Goal: Navigation & Orientation: Find specific page/section

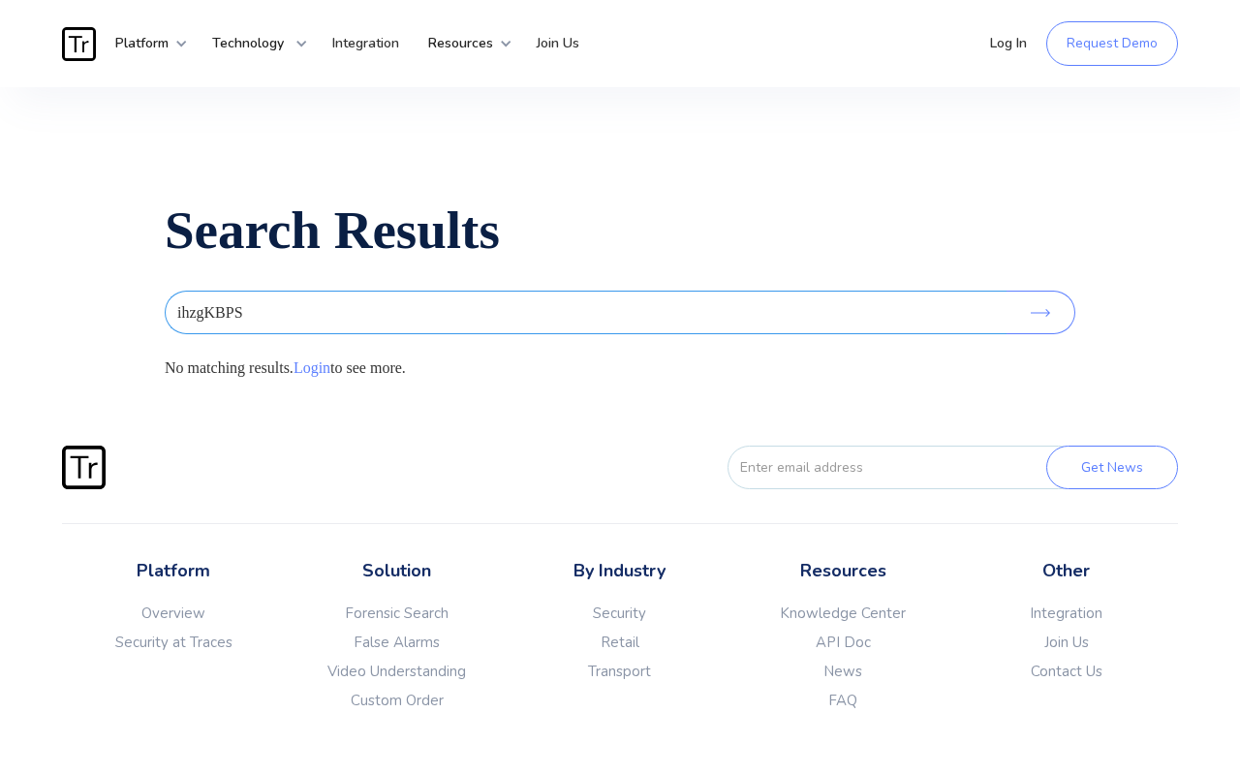
type input "ihzgKBPS"
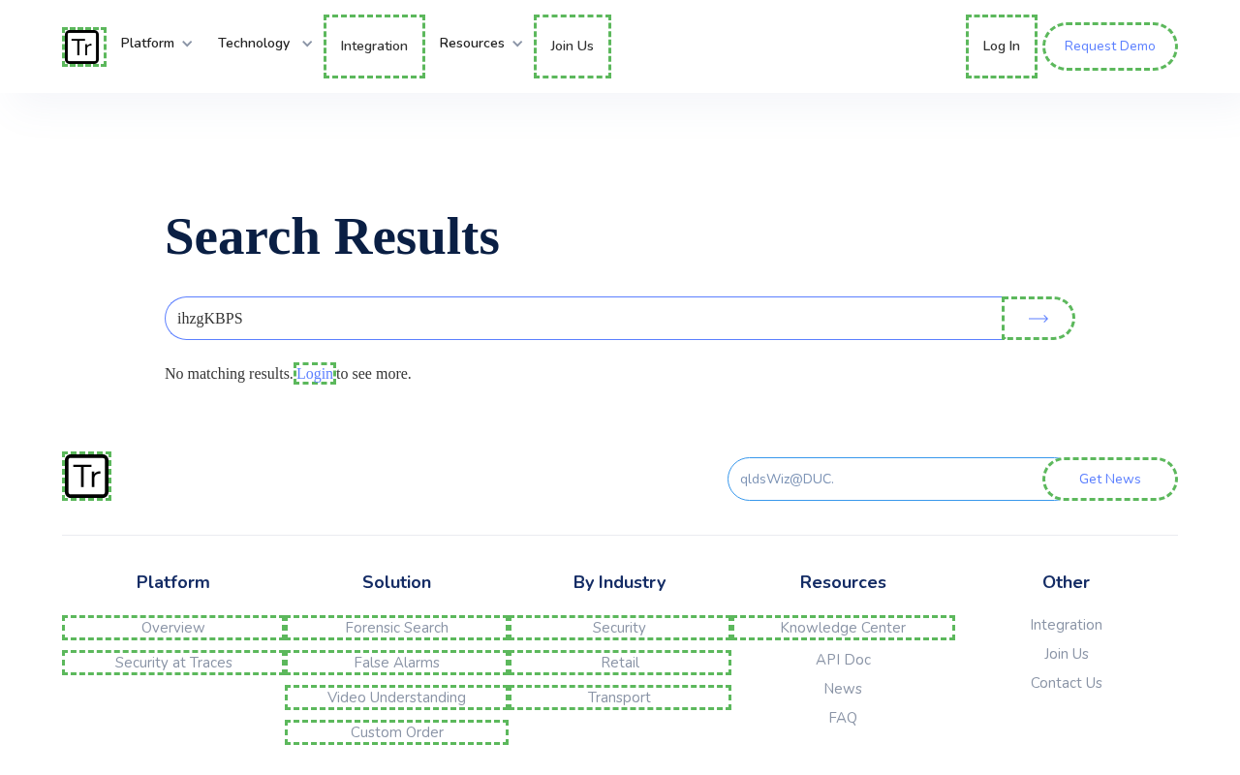
type input "qldsWiz@DUC."
click at [1066, 693] on link "Contact Us" at bounding box center [1066, 682] width 223 height 19
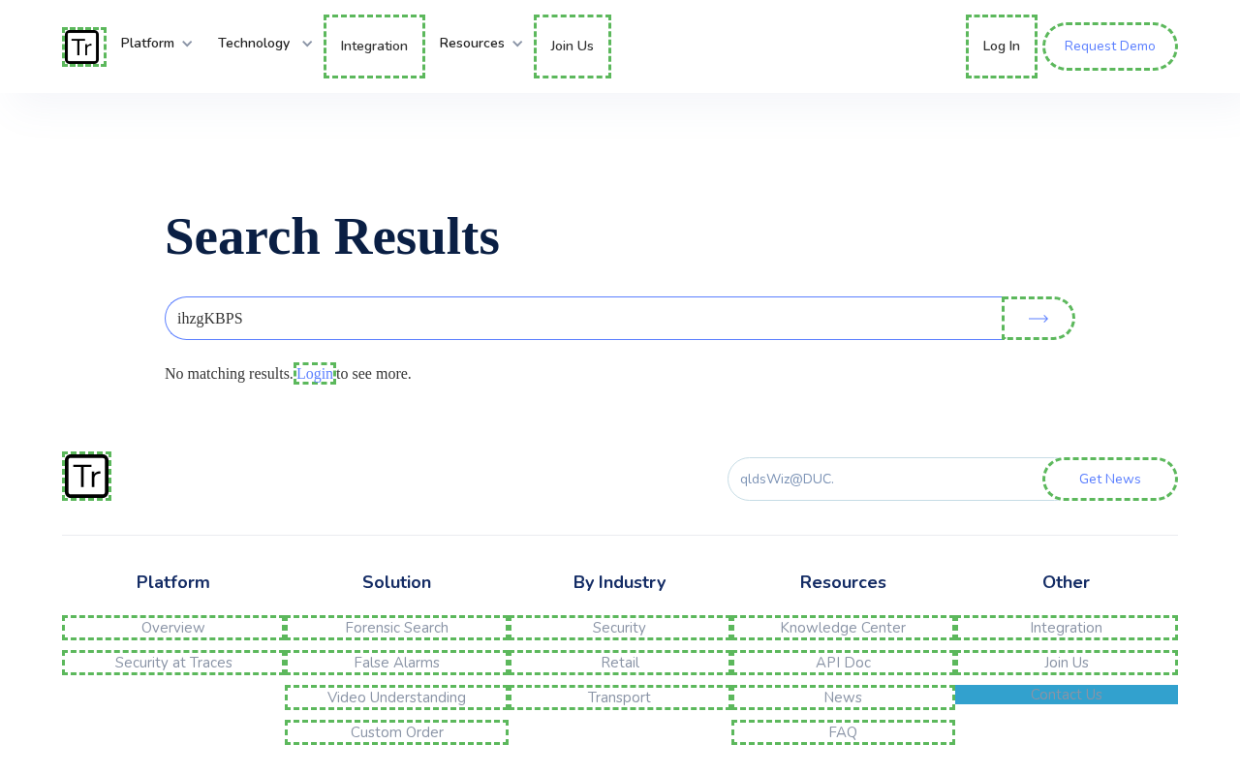
click at [1066, 670] on link "Join Us" at bounding box center [1066, 662] width 223 height 25
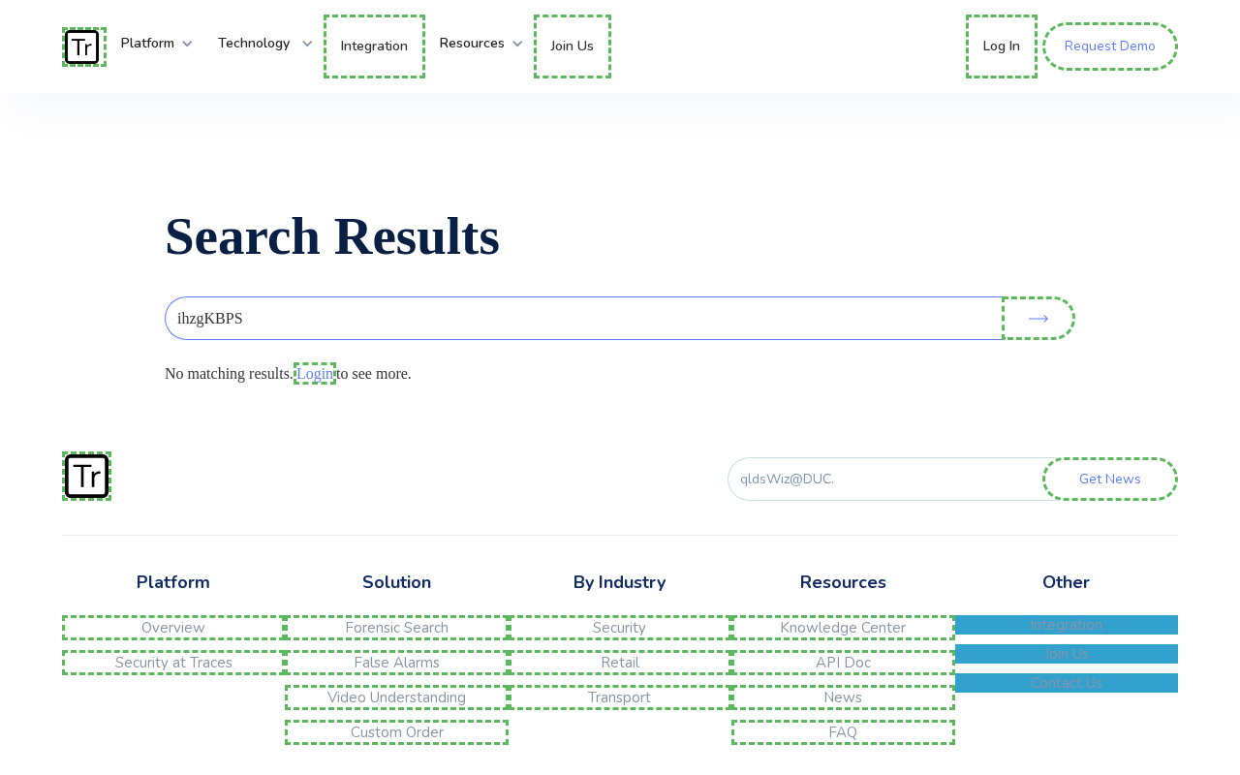
click at [1066, 635] on link "Integration" at bounding box center [1066, 624] width 223 height 19
click at [843, 740] on link "FAQ" at bounding box center [842, 732] width 223 height 25
click at [843, 705] on link "News" at bounding box center [842, 697] width 223 height 25
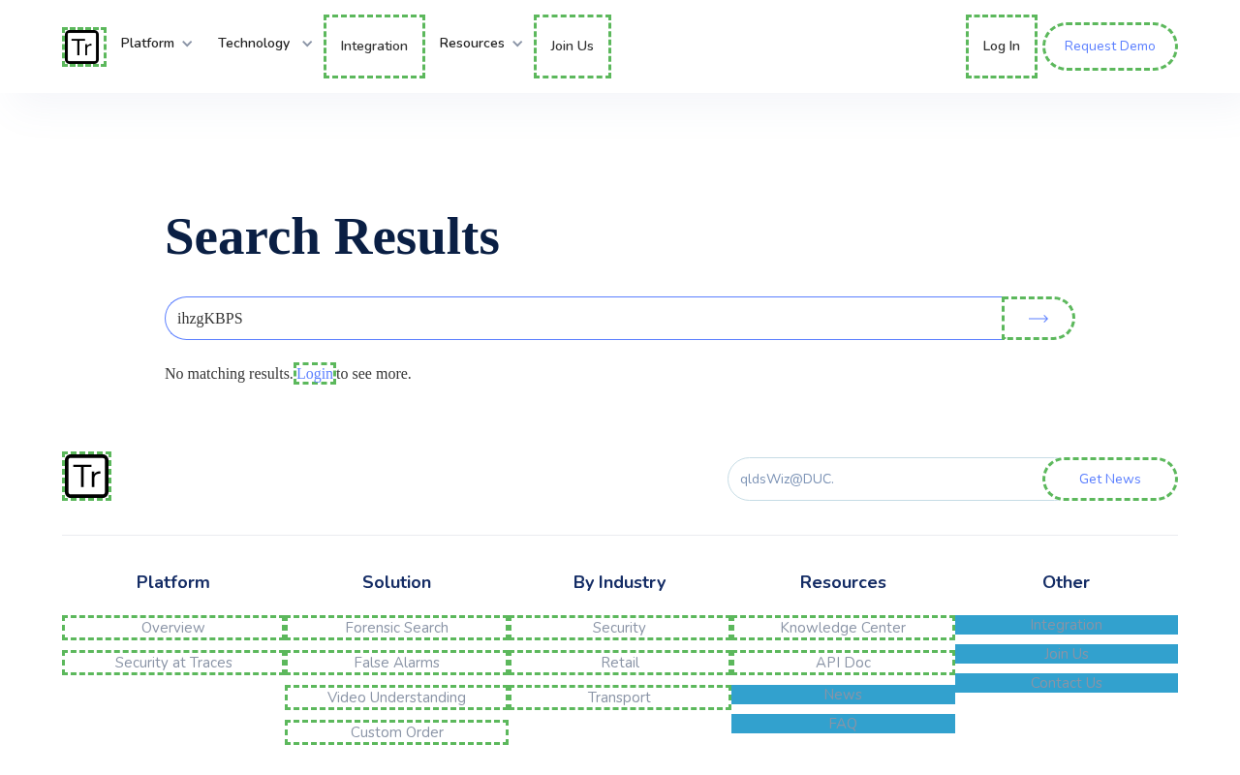
click at [843, 670] on link "API Doc" at bounding box center [842, 662] width 223 height 25
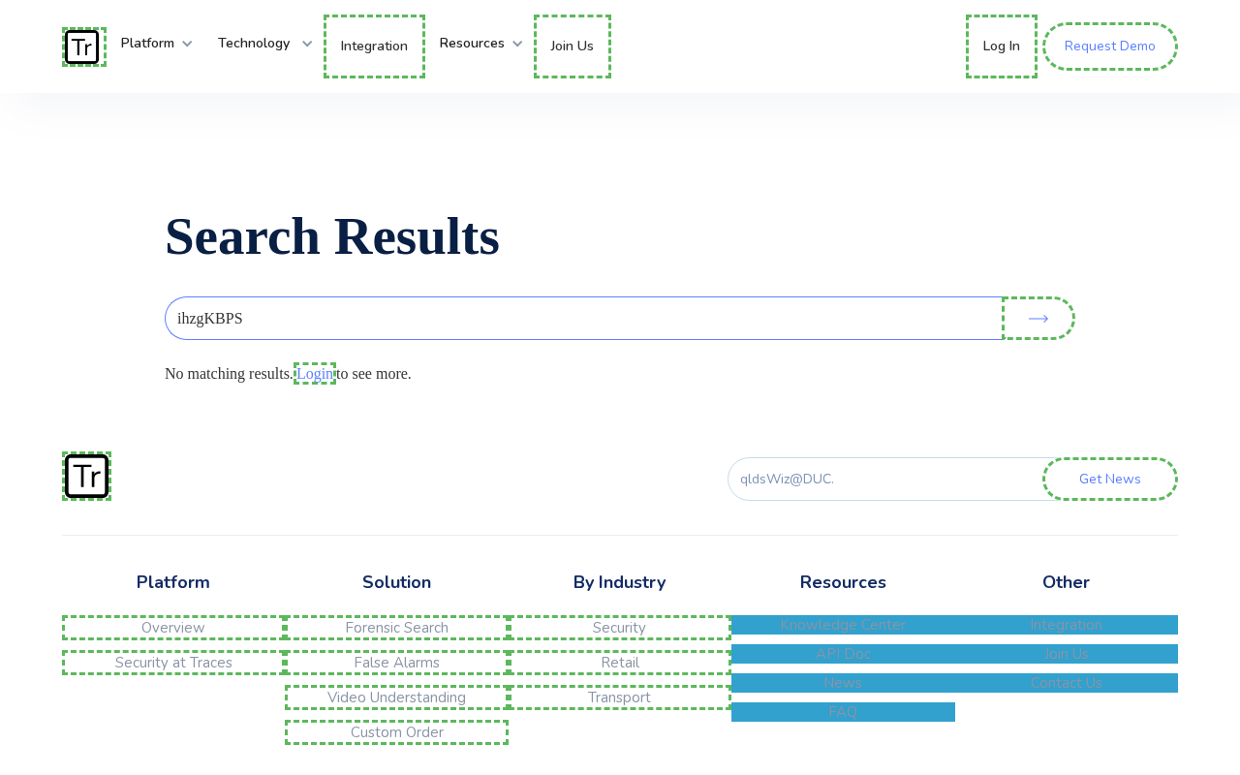
click at [843, 635] on link "Knowledge Center" at bounding box center [842, 624] width 223 height 19
click at [619, 704] on link "Transport" at bounding box center [620, 694] width 223 height 19
click at [619, 670] on link "Retail" at bounding box center [620, 662] width 223 height 25
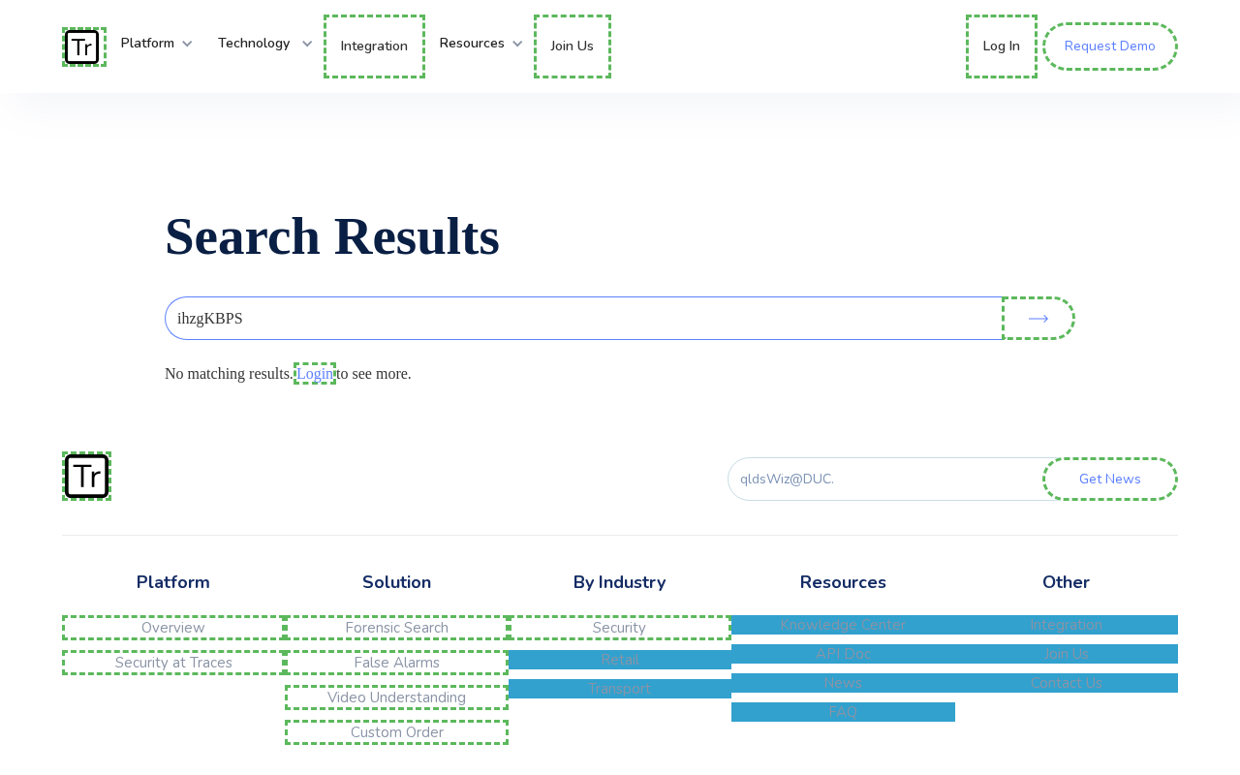
click at [619, 636] on link "Security" at bounding box center [620, 627] width 223 height 25
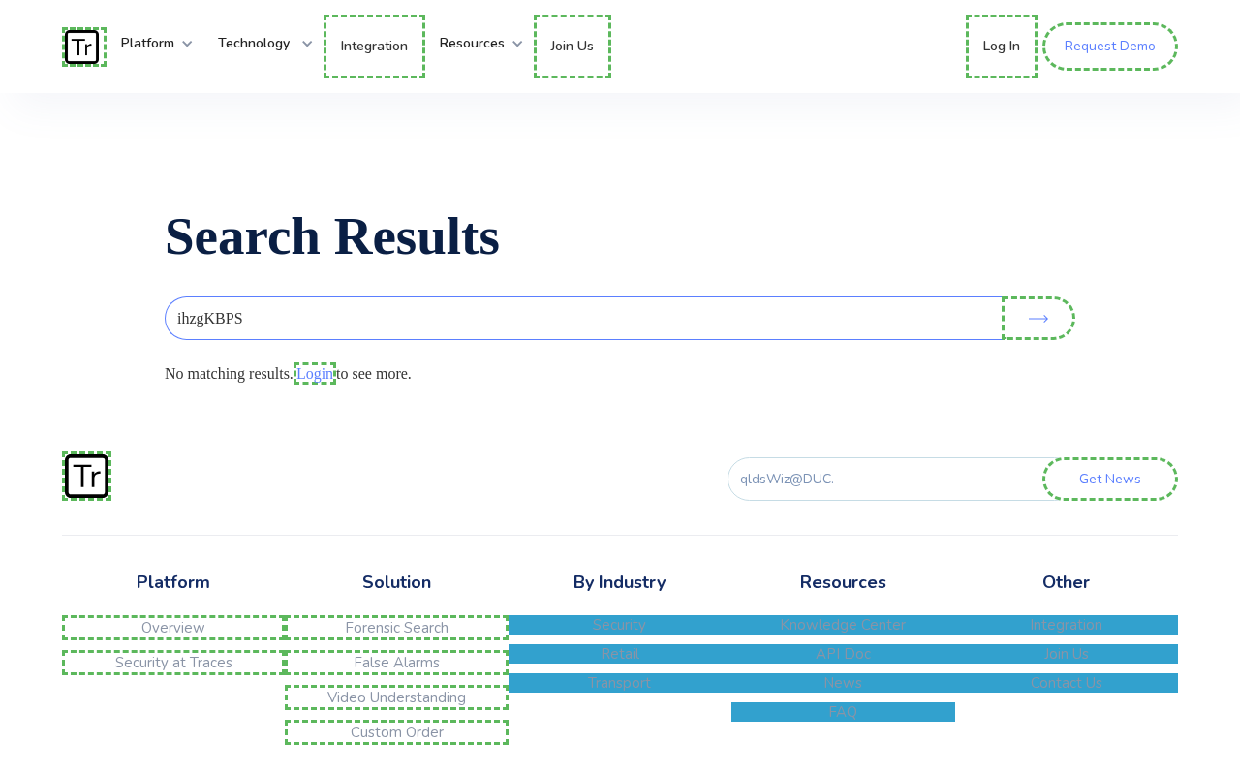
click at [396, 740] on link "Custom Order" at bounding box center [396, 732] width 223 height 25
click at [396, 705] on link "Video Understanding" at bounding box center [396, 697] width 223 height 25
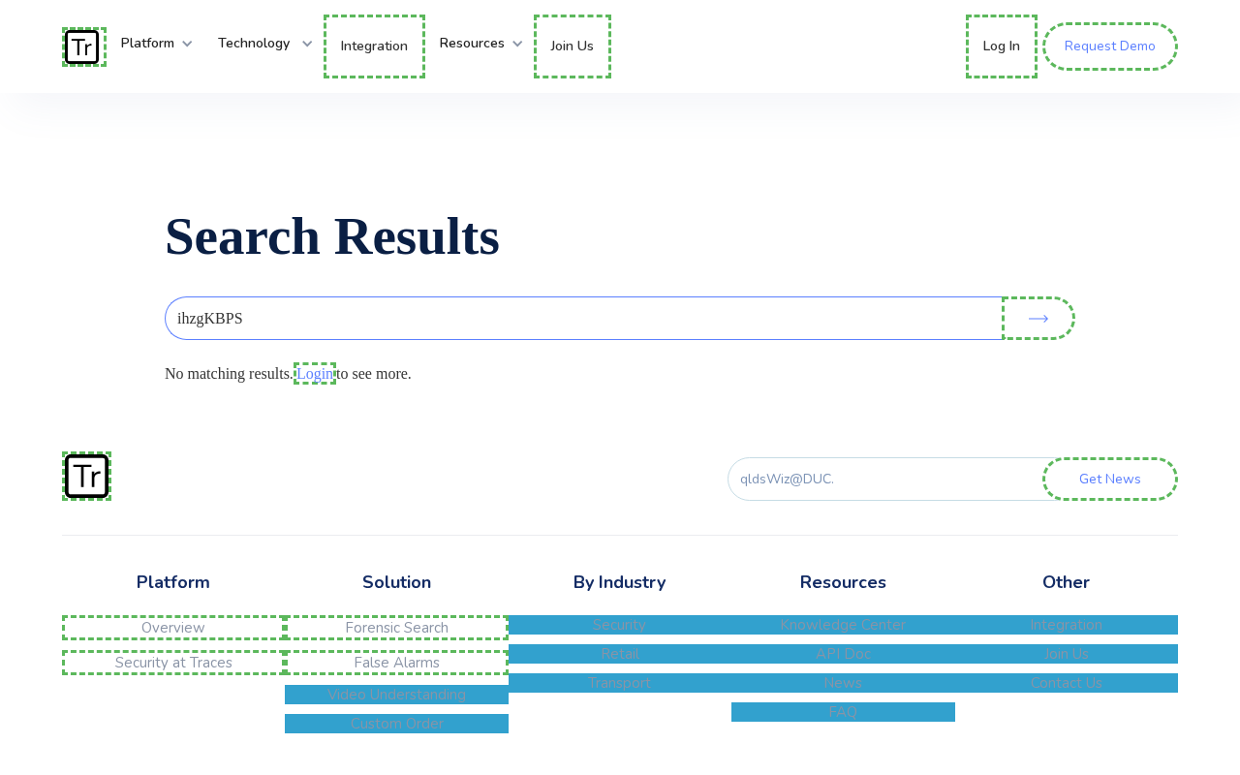
click at [396, 670] on link "False Alarms" at bounding box center [396, 662] width 223 height 25
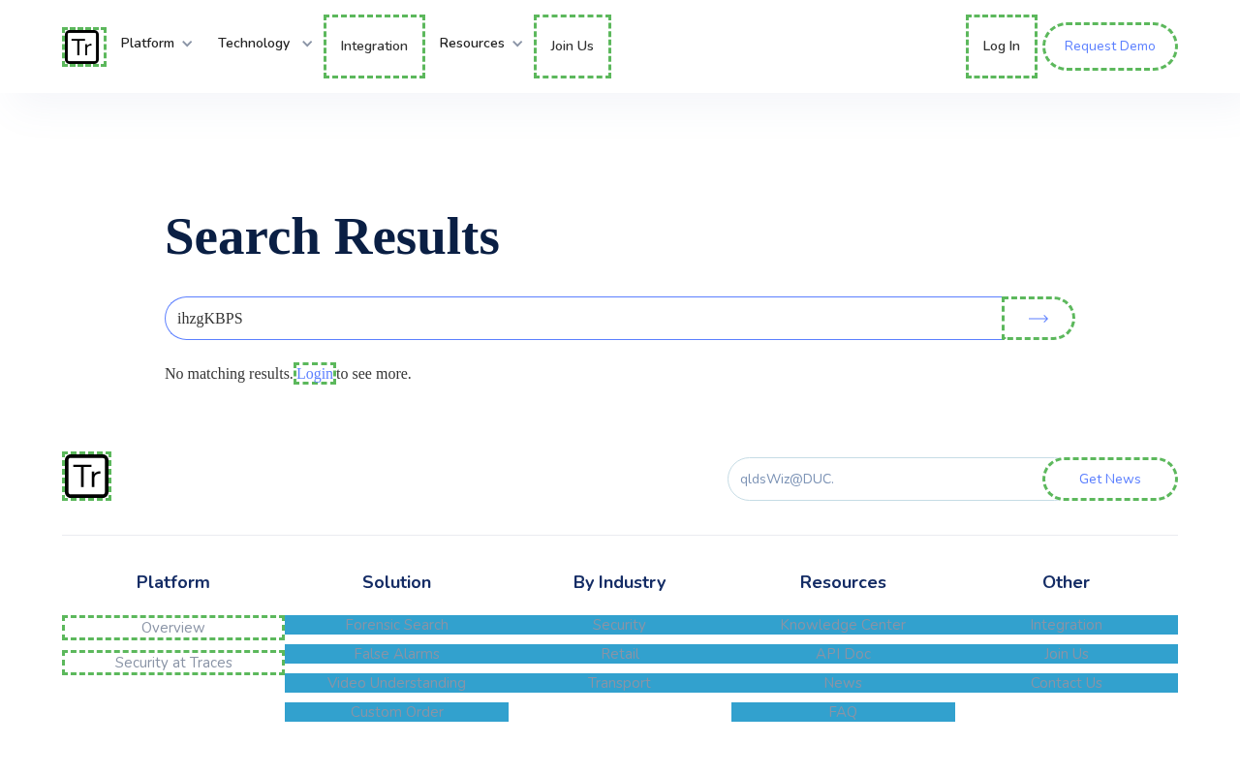
click at [396, 635] on link "Forensic Search" at bounding box center [396, 624] width 223 height 19
click at [173, 670] on link "Security at Traces" at bounding box center [173, 662] width 223 height 25
click at [173, 636] on link "Overview" at bounding box center [173, 627] width 223 height 25
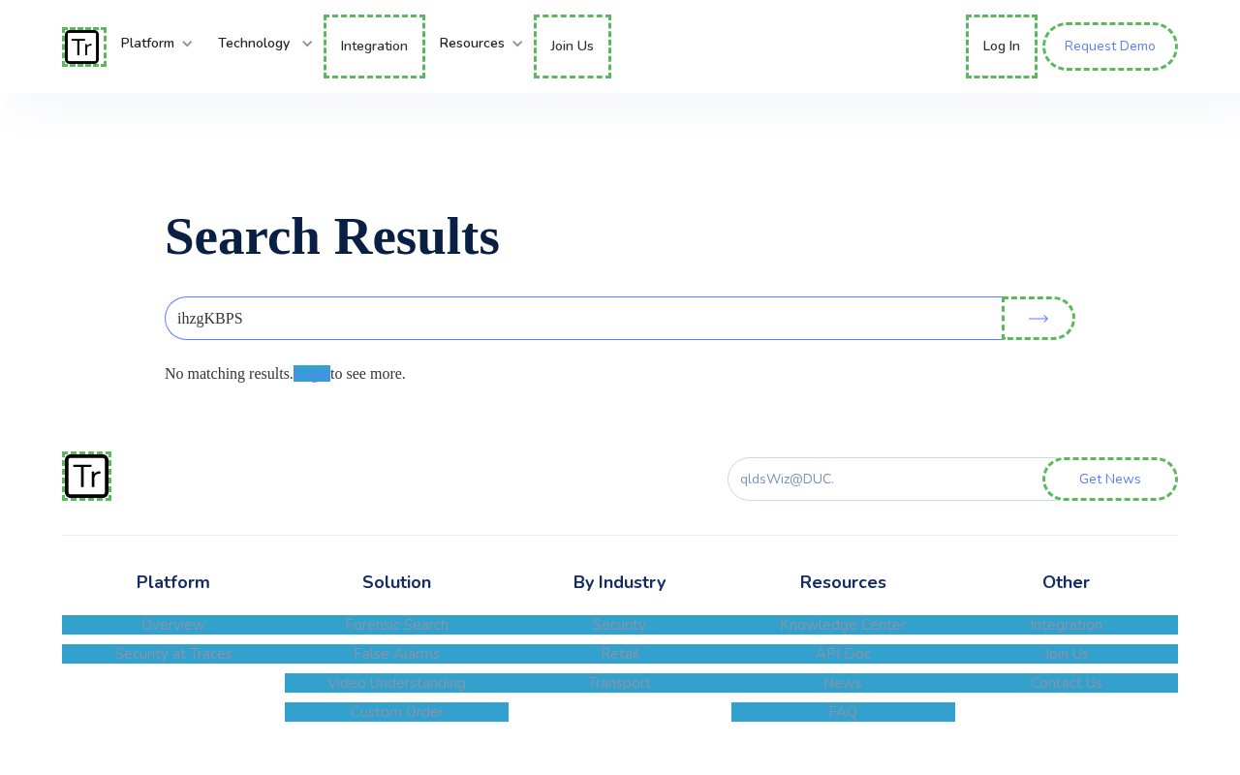
click at [315, 373] on link "Login" at bounding box center [312, 373] width 37 height 16
click at [1111, 47] on link "Request Demo" at bounding box center [1110, 46] width 136 height 48
click at [1007, 47] on link "Log In" at bounding box center [1006, 47] width 72 height 64
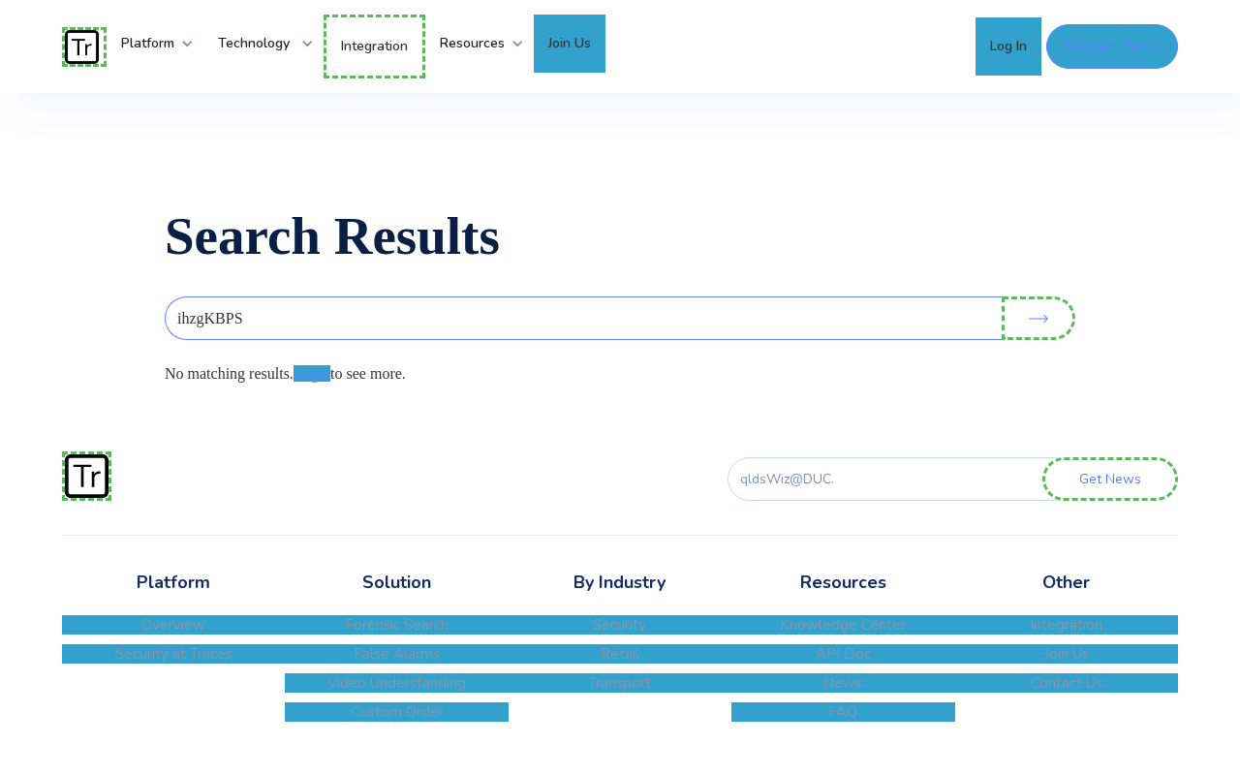
click at [585, 44] on link "Join Us" at bounding box center [570, 44] width 72 height 58
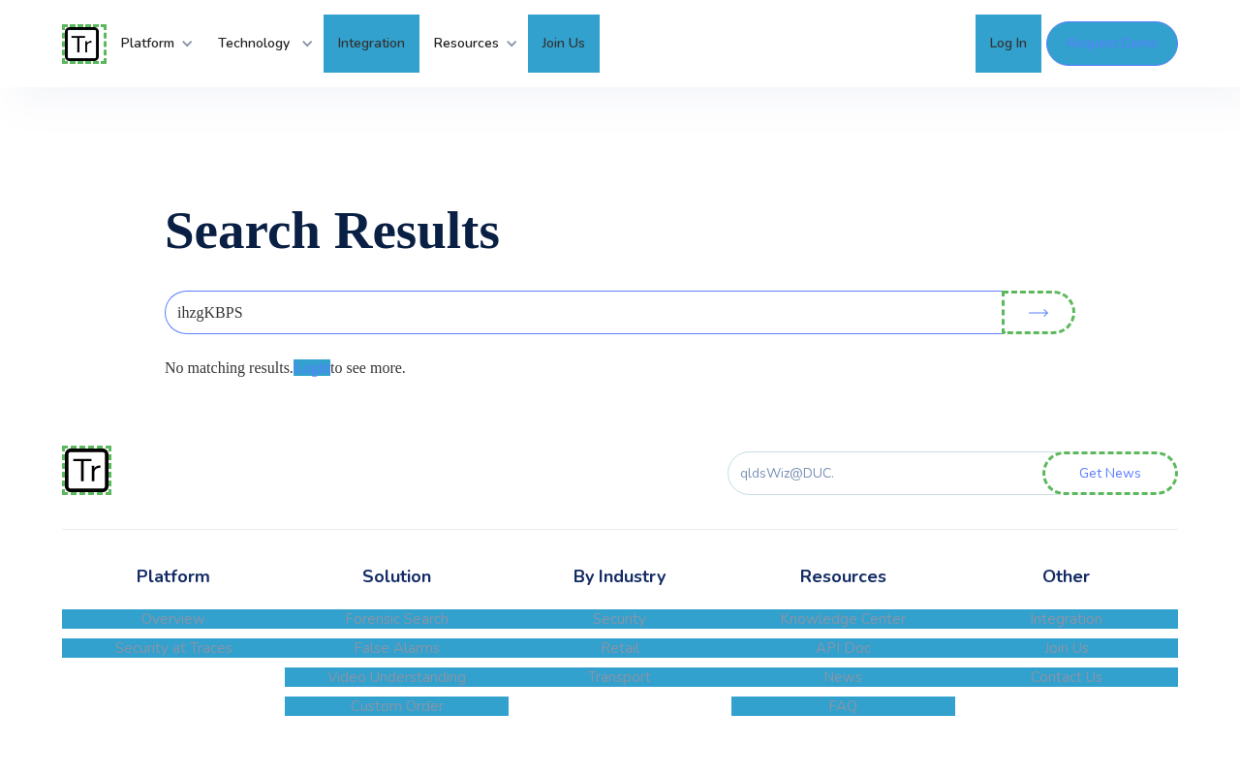
click at [378, 45] on link "Integration" at bounding box center [372, 44] width 96 height 58
click at [1113, 483] on input "Get News" at bounding box center [1110, 473] width 136 height 44
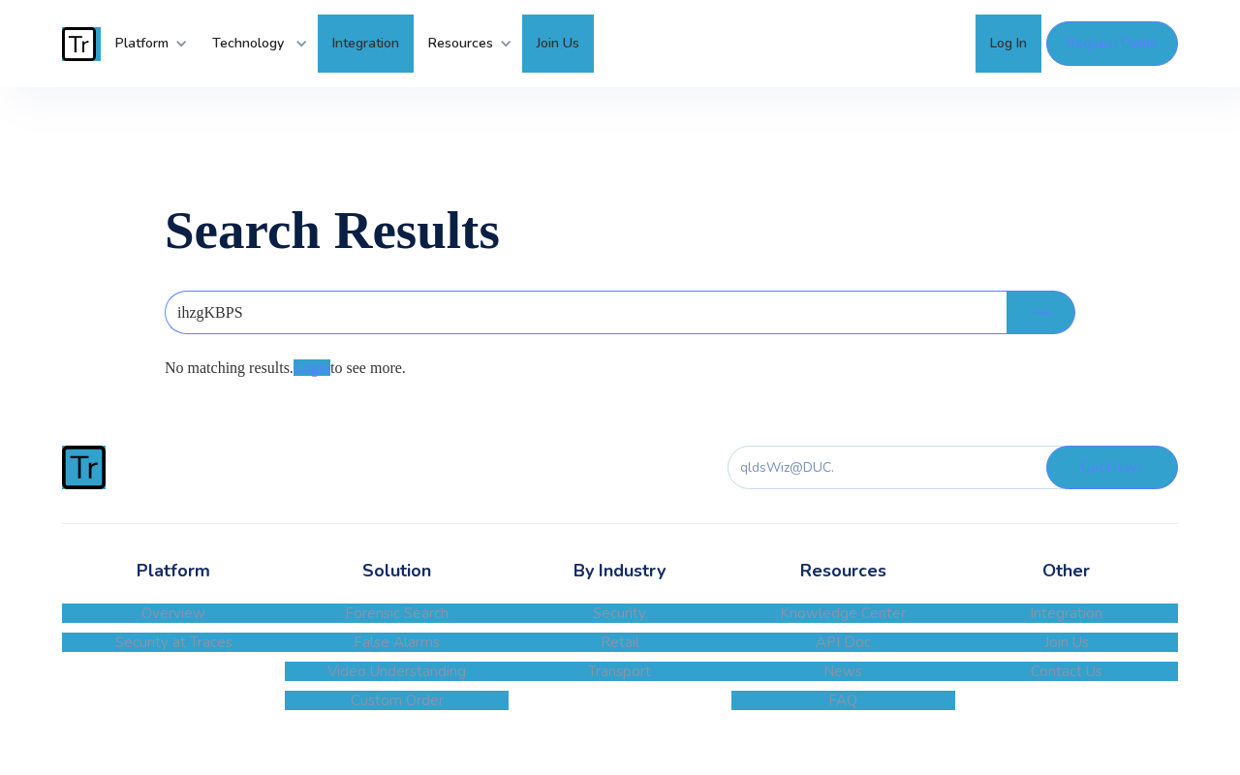
click at [1040, 312] on input "Search" at bounding box center [1041, 313] width 69 height 44
